Goal: Information Seeking & Learning: Learn about a topic

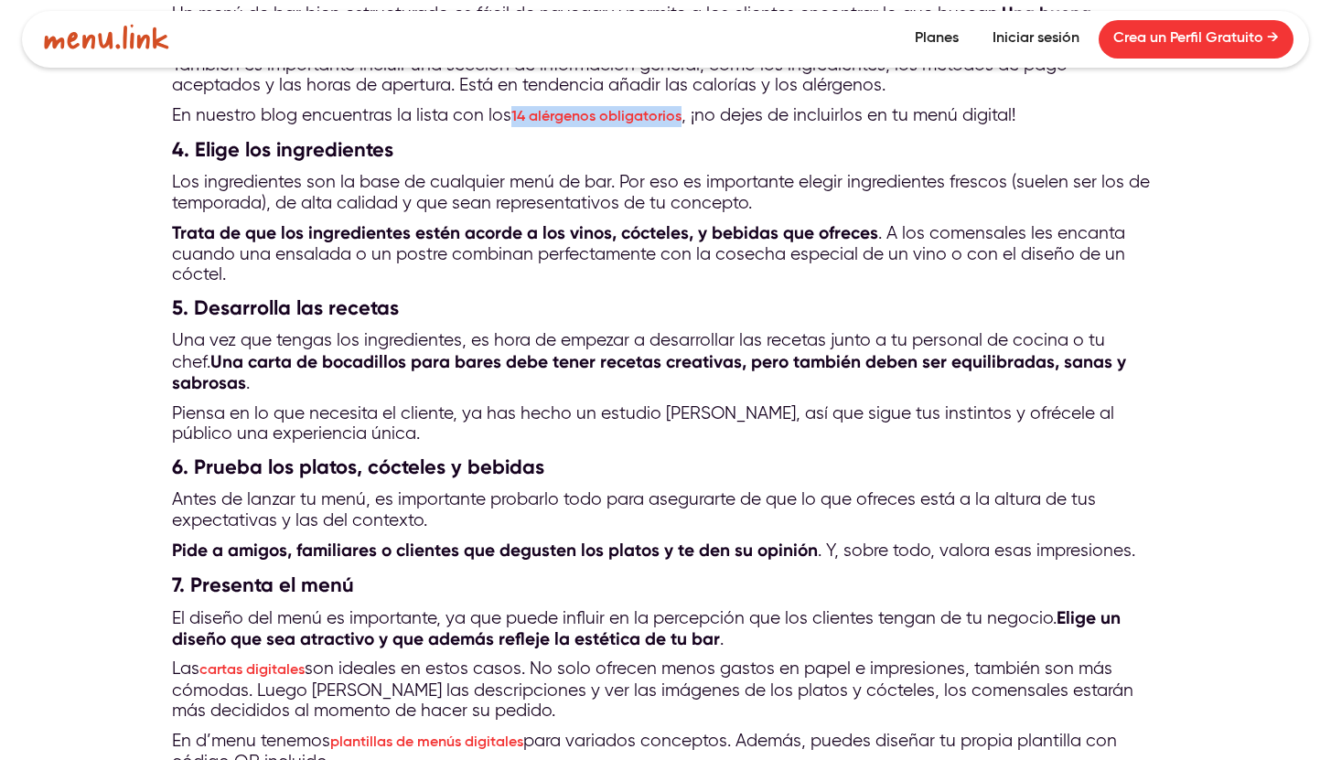
scroll to position [3023, 0]
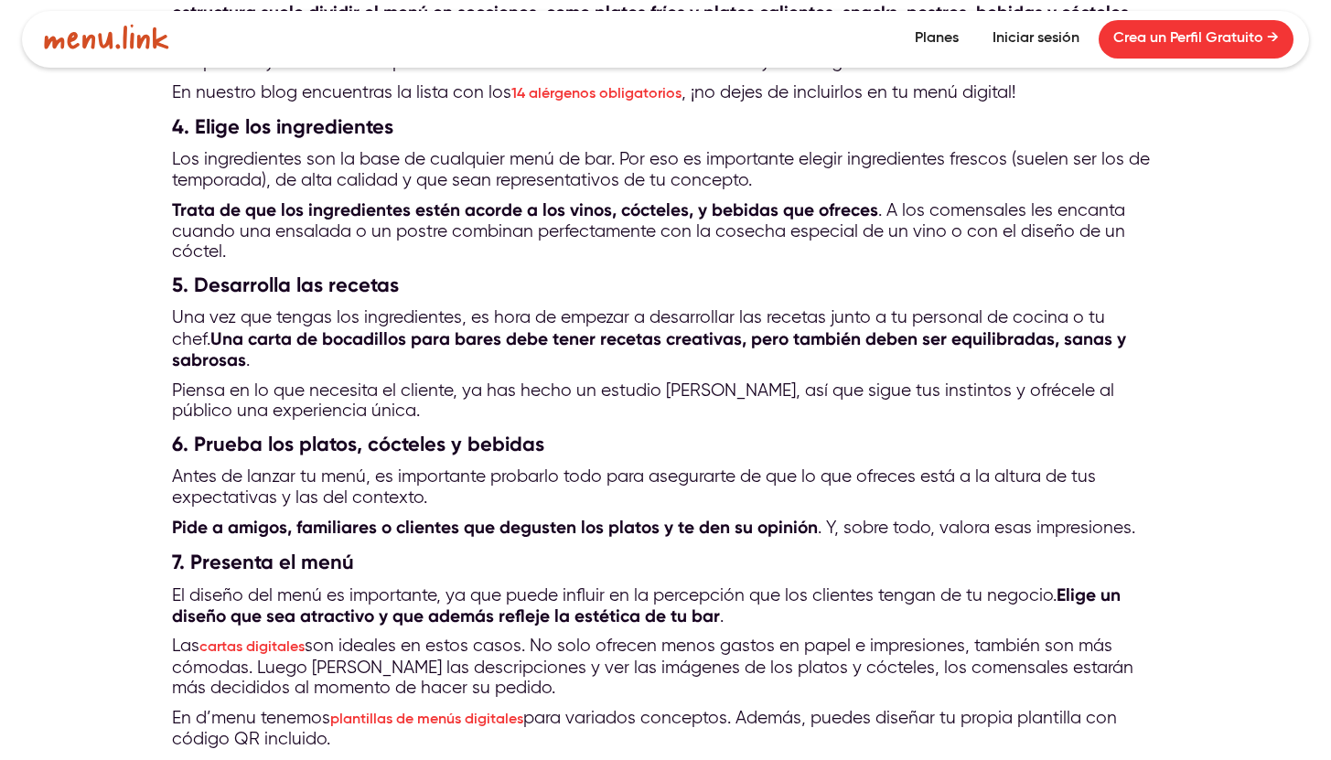
click at [1205, 440] on div "En d’menu te inspiramos a crear un menú de bar exitoso. Sigue estos 7 pasos y n…" at bounding box center [665, 48] width 1331 height 4716
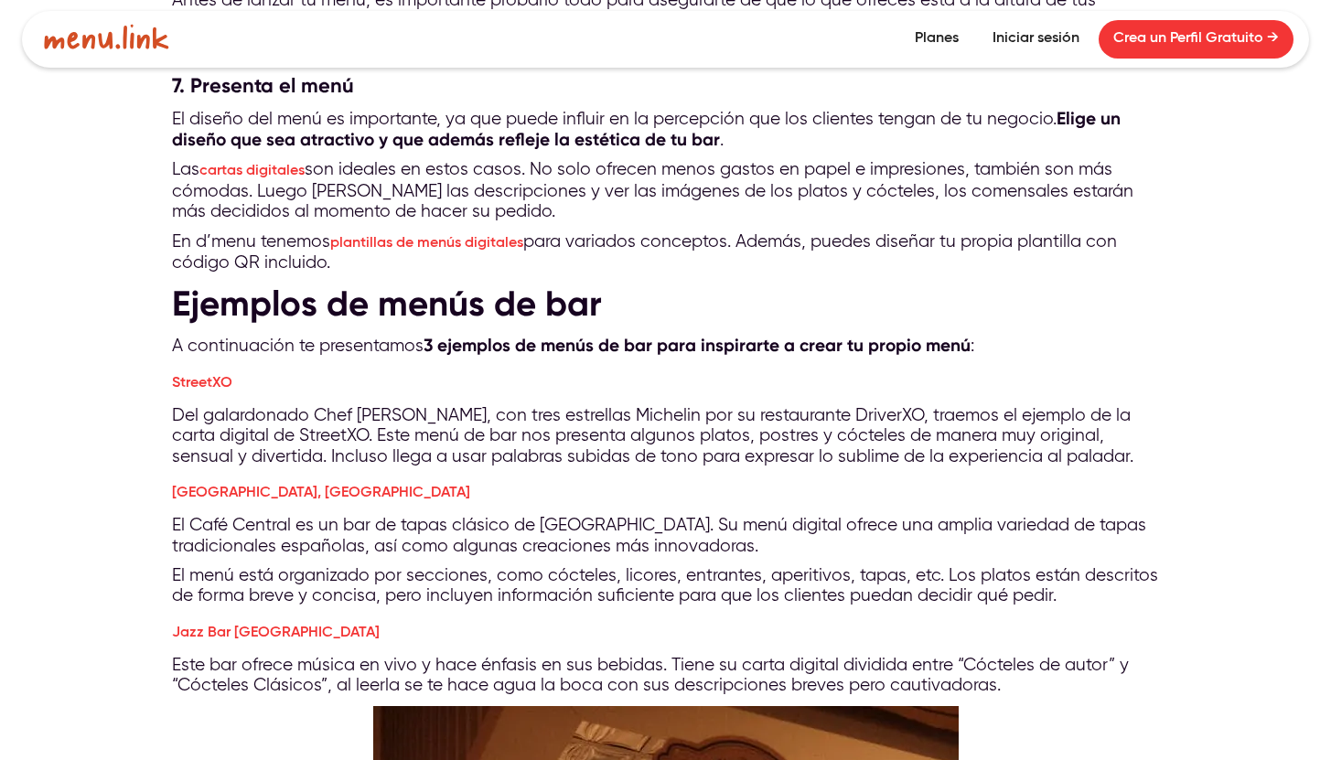
scroll to position [3501, 0]
click at [214, 390] on link "StreetXO" at bounding box center [202, 382] width 60 height 15
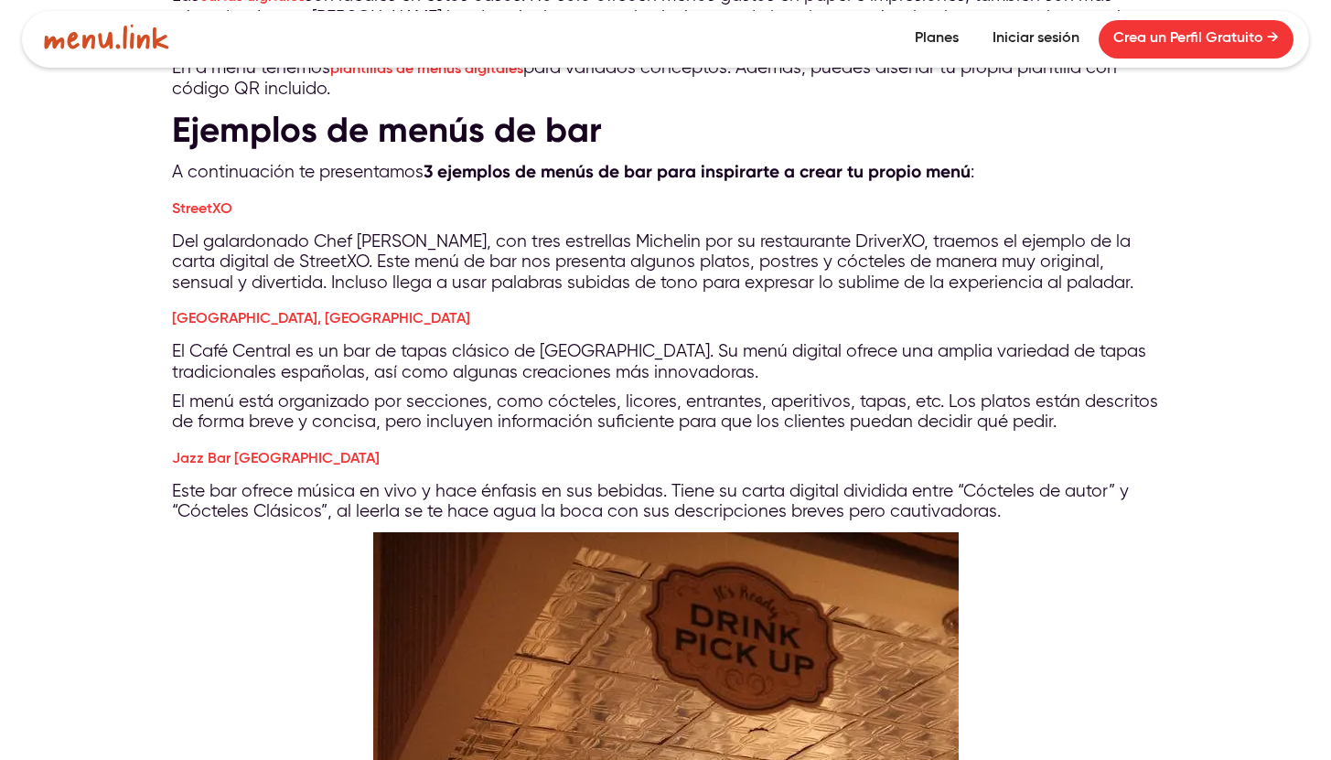
scroll to position [3676, 0]
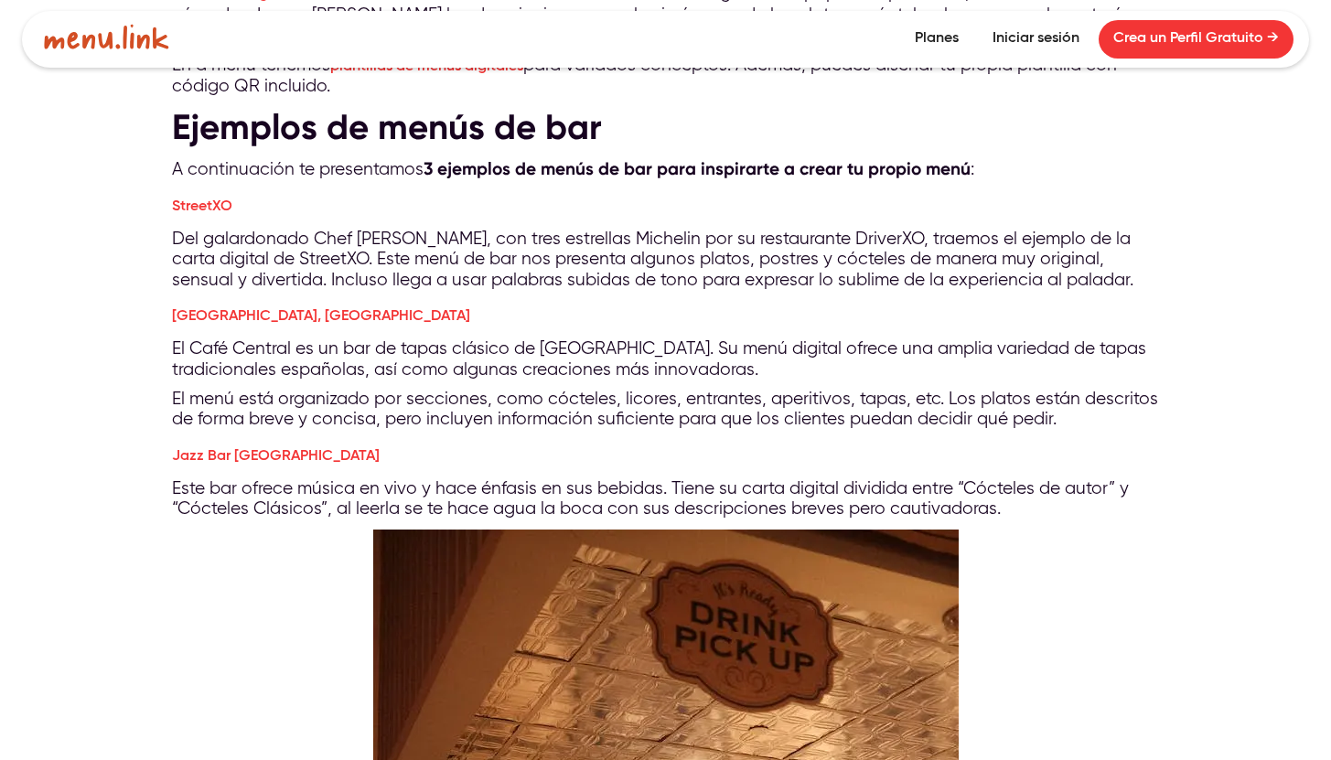
click at [290, 321] on link "[GEOGRAPHIC_DATA], [GEOGRAPHIC_DATA]" at bounding box center [321, 316] width 298 height 15
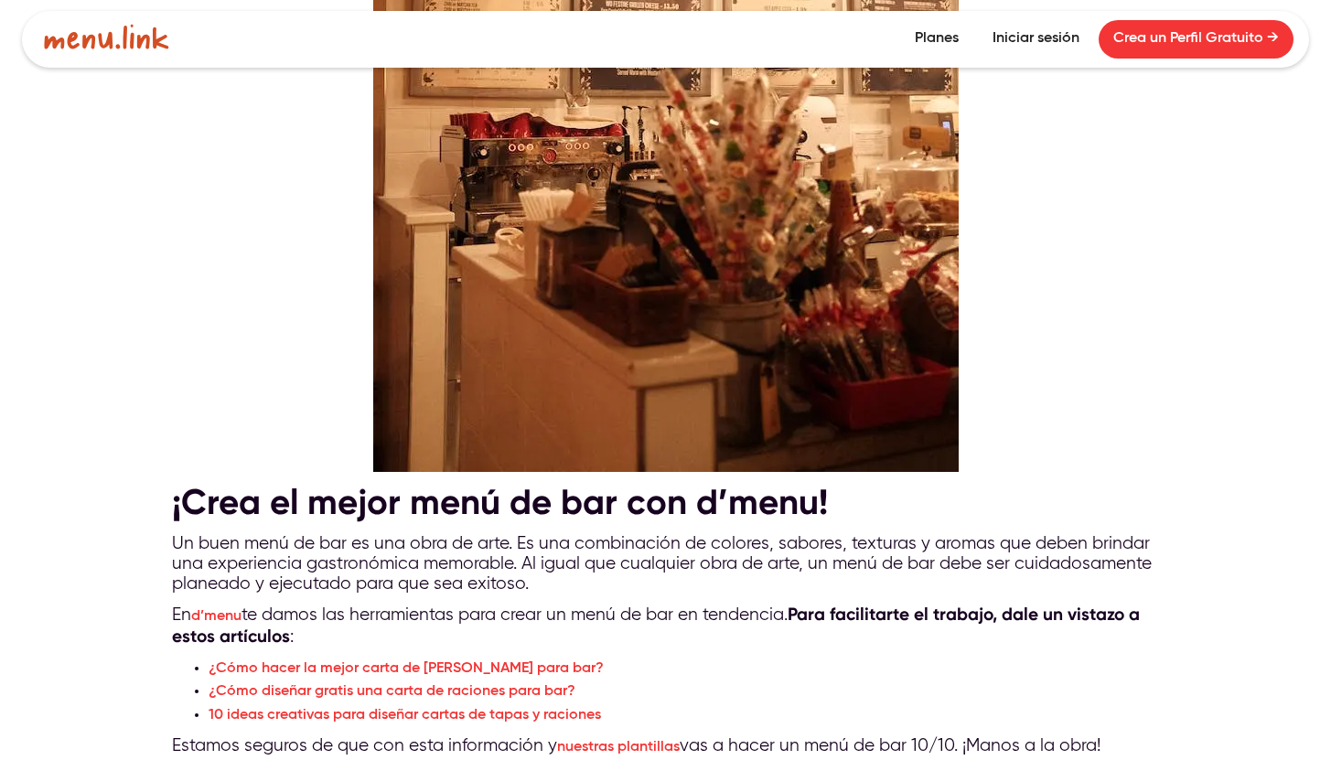
scroll to position [4834, 0]
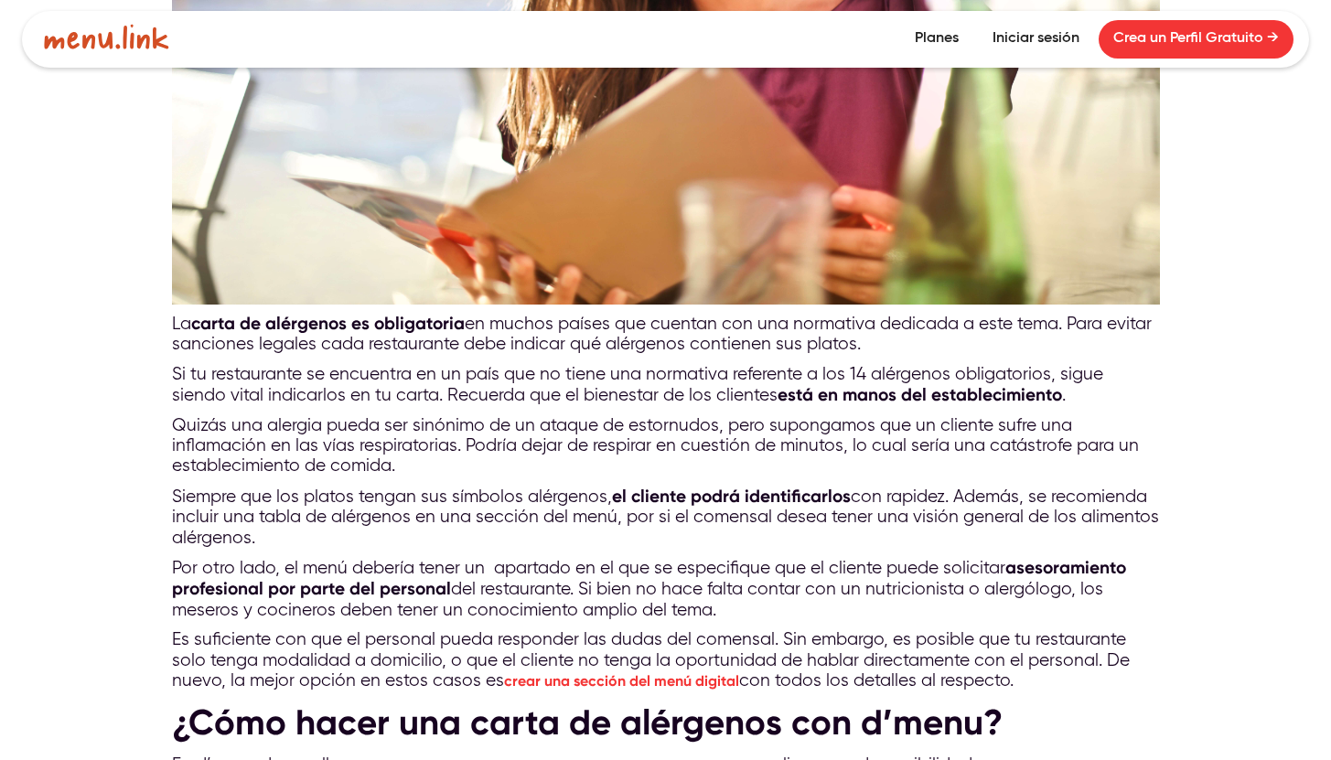
scroll to position [5384, 0]
